Goal: Task Accomplishment & Management: Manage account settings

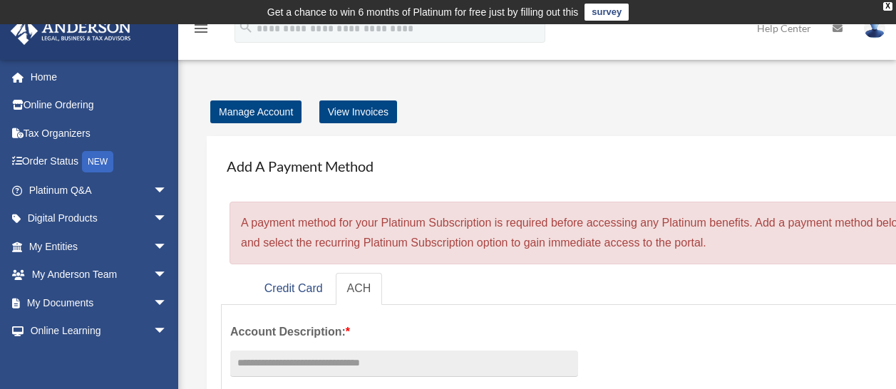
scroll to position [57, 0]
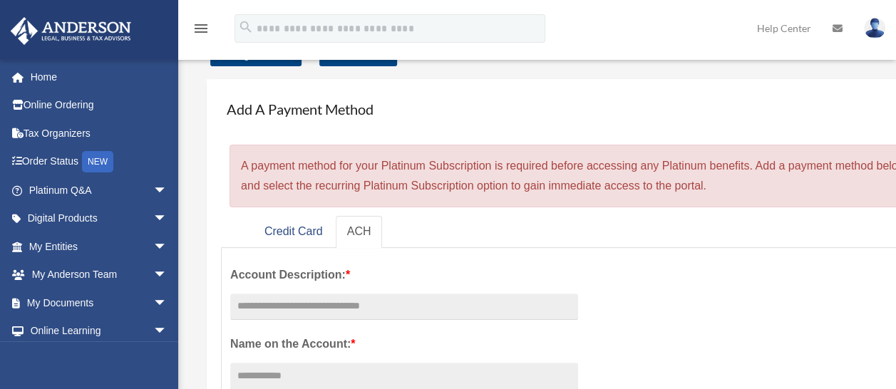
click at [878, 31] on img at bounding box center [873, 28] width 21 height 21
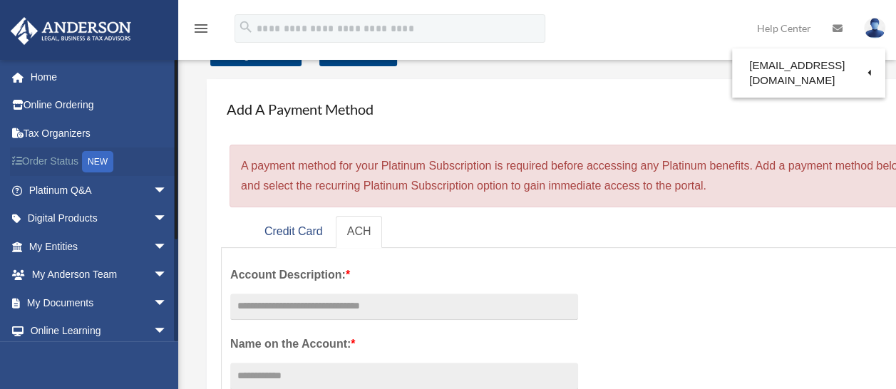
click at [51, 167] on link "Order Status NEW" at bounding box center [99, 161] width 179 height 29
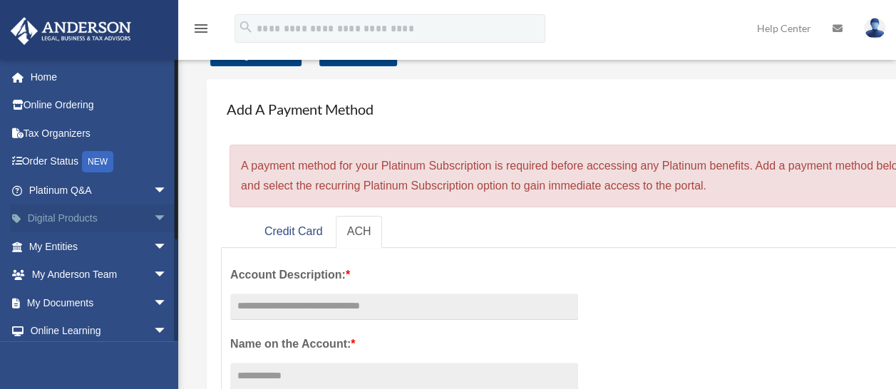
click at [73, 222] on link "Digital Products arrow_drop_down" at bounding box center [99, 218] width 179 height 28
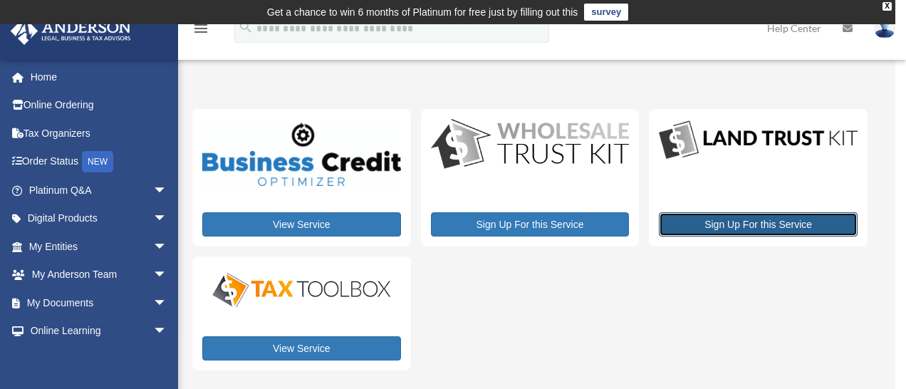
click at [778, 222] on link "Sign Up For this Service" at bounding box center [758, 224] width 199 height 24
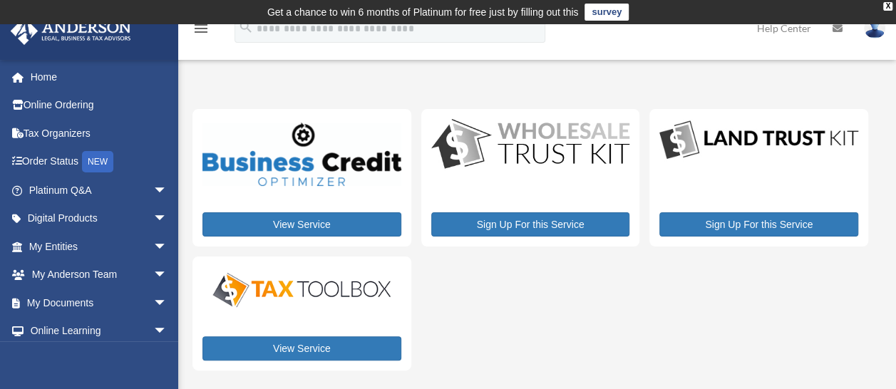
click at [869, 33] on img at bounding box center [873, 28] width 21 height 21
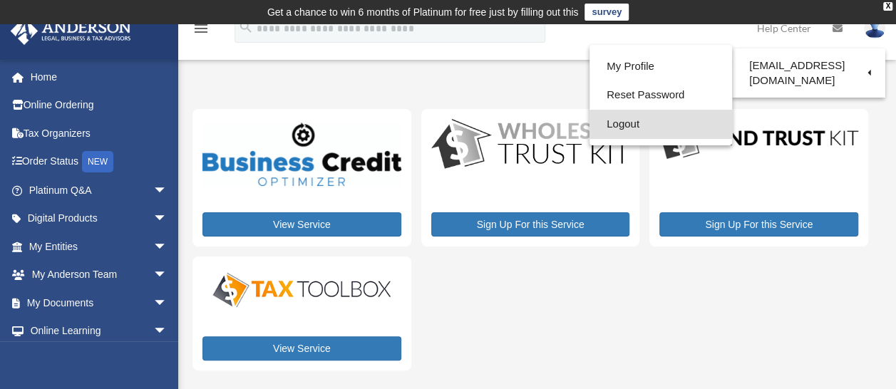
click at [649, 125] on link "Logout" at bounding box center [660, 124] width 142 height 29
